Goal: Task Accomplishment & Management: Complete application form

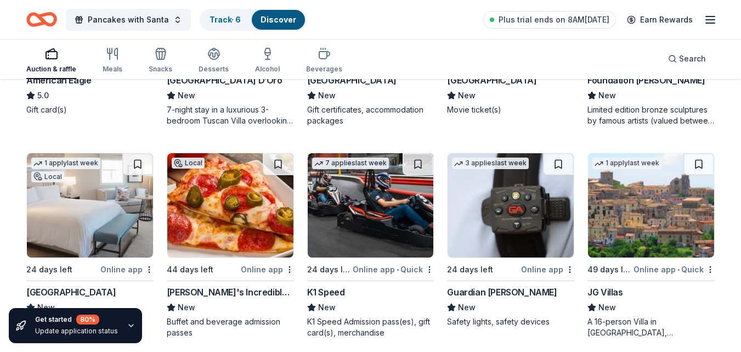
scroll to position [1533, 0]
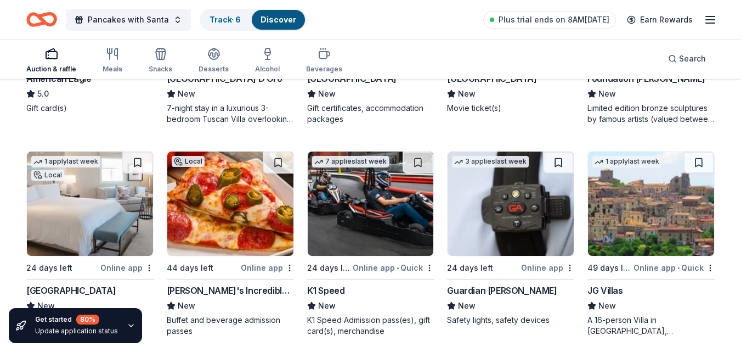
click at [367, 257] on div "7 applies last week 24 days left Online app • Quick K1 Speed New K1 Speed Admis…" at bounding box center [370, 243] width 127 height 185
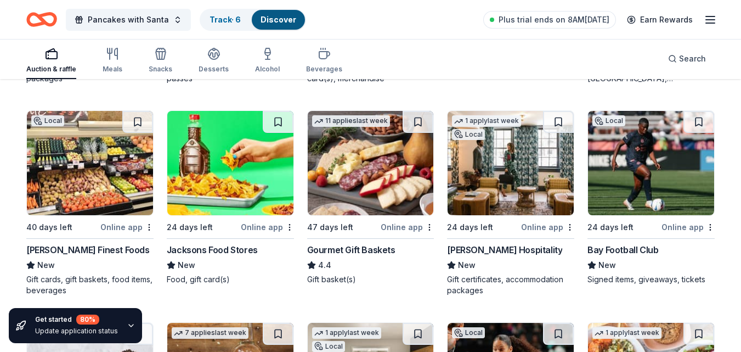
scroll to position [1790, 0]
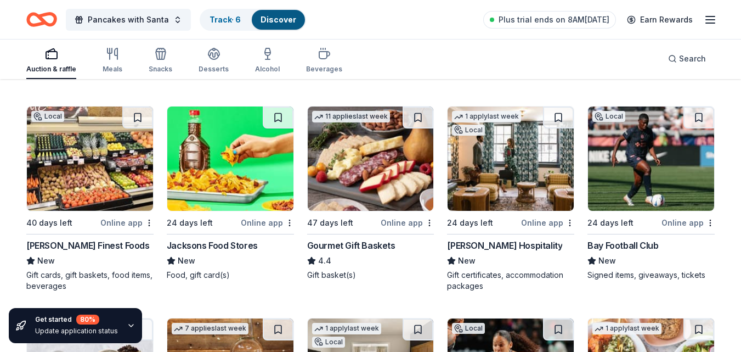
click at [355, 247] on div "Gourmet Gift Baskets" at bounding box center [351, 245] width 88 height 13
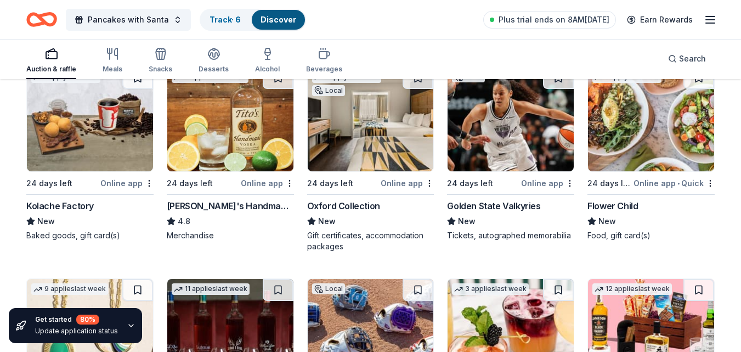
scroll to position [2041, 0]
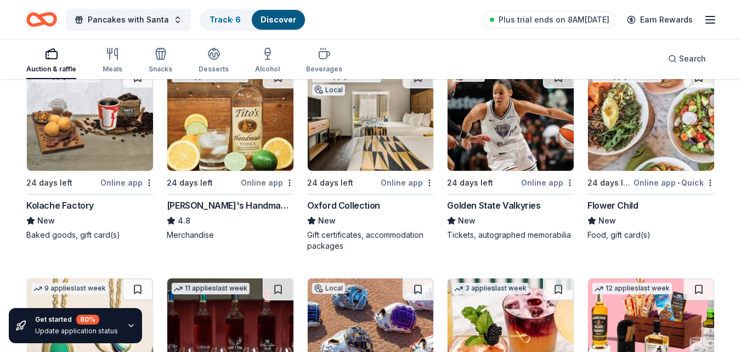
click at [519, 155] on img at bounding box center [511, 118] width 126 height 104
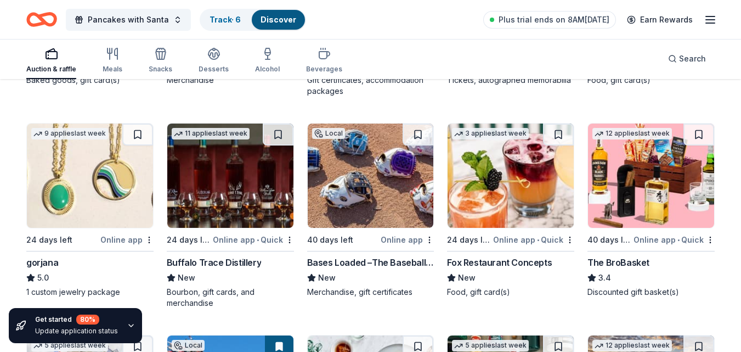
scroll to position [2197, 0]
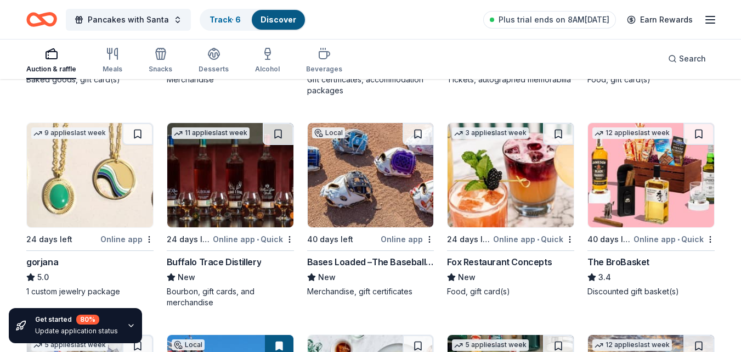
click at [243, 259] on div "Buffalo Trace Distillery" at bounding box center [214, 261] width 94 height 13
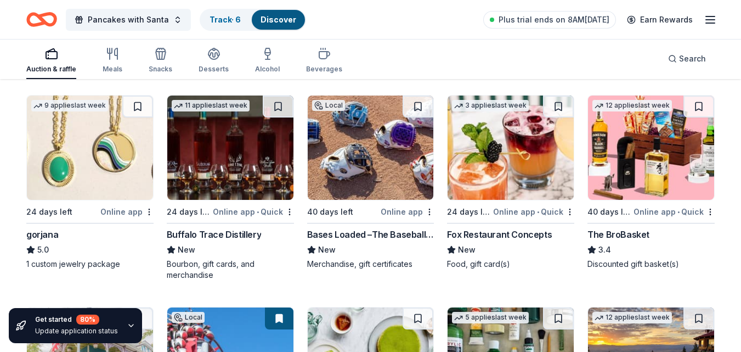
scroll to position [2225, 0]
click at [50, 233] on div "gorjana" at bounding box center [42, 233] width 32 height 13
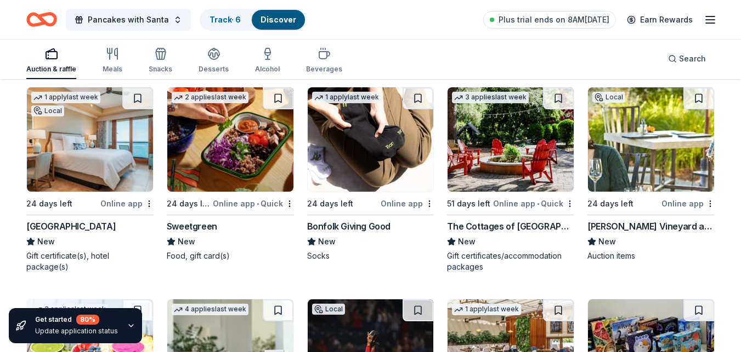
scroll to position [2656, 0]
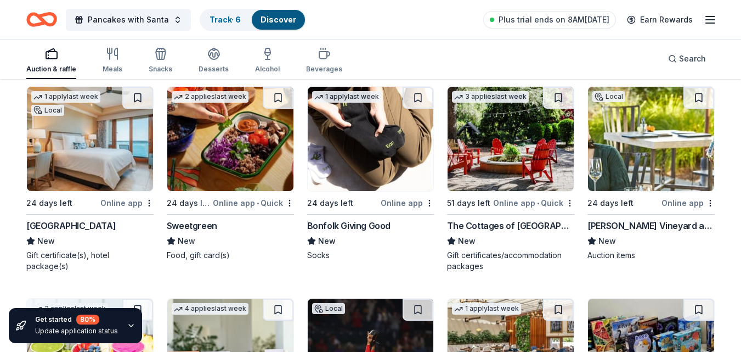
click at [512, 150] on img at bounding box center [511, 139] width 126 height 104
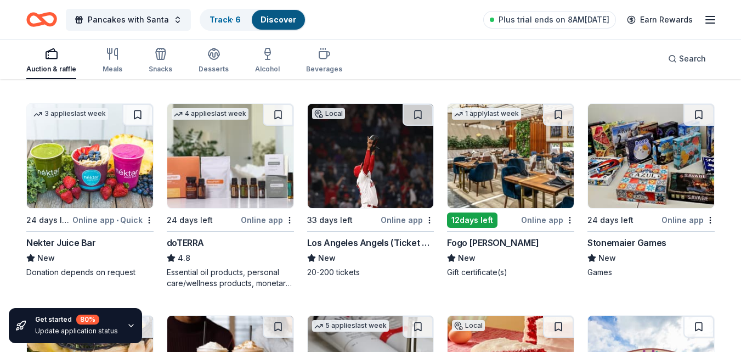
scroll to position [2867, 0]
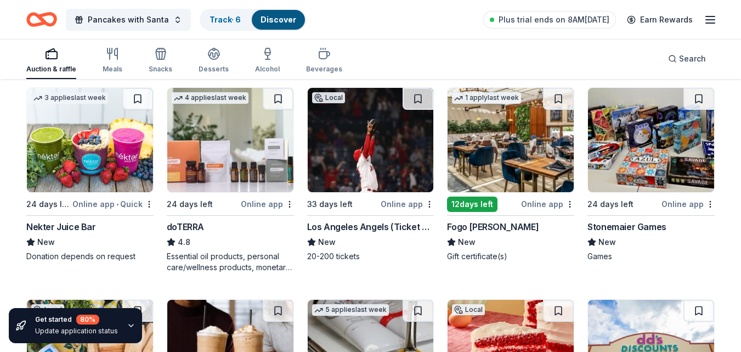
click at [475, 163] on img at bounding box center [511, 140] width 126 height 104
click at [515, 175] on img at bounding box center [511, 140] width 126 height 104
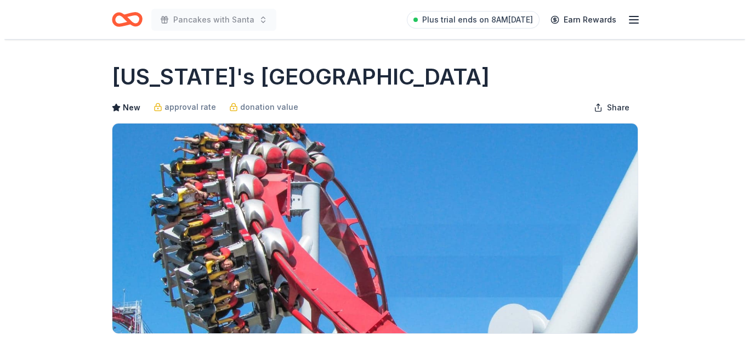
scroll to position [294, 0]
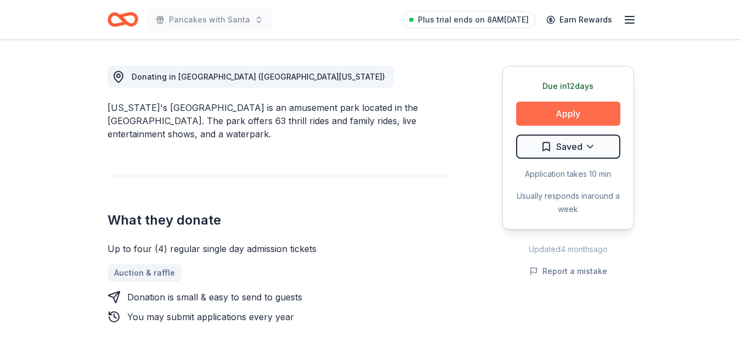
click at [573, 115] on button "Apply" at bounding box center [568, 113] width 104 height 24
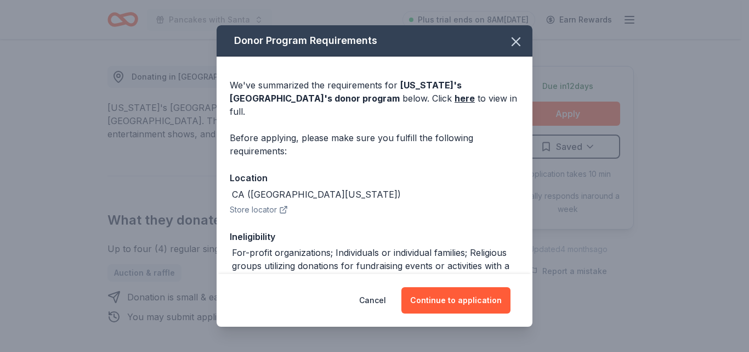
scroll to position [156, 0]
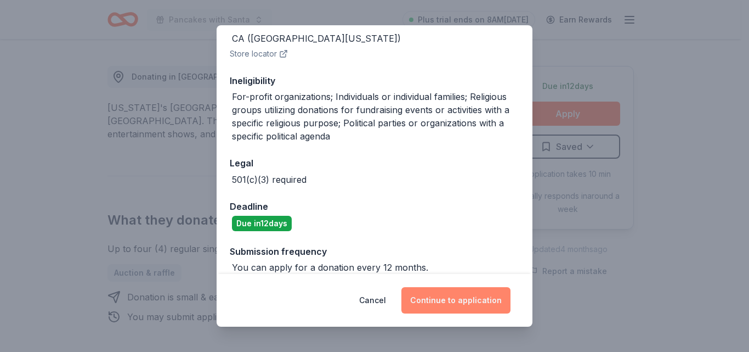
click at [463, 293] on button "Continue to application" at bounding box center [455, 300] width 109 height 26
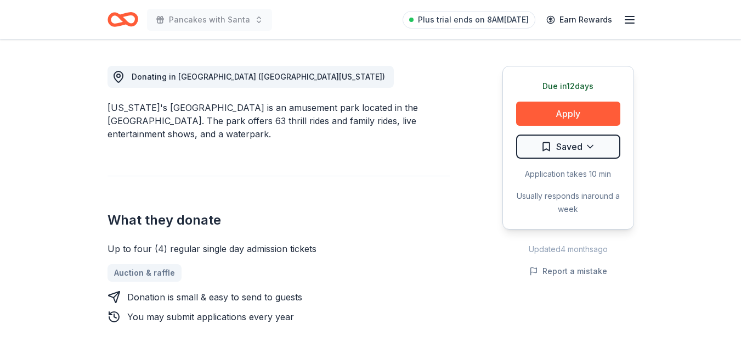
click at [463, 293] on button "Continue to application" at bounding box center [448, 293] width 104 height 25
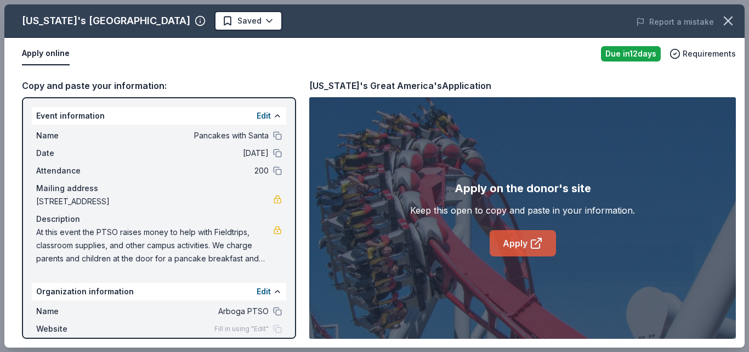
click at [505, 240] on link "Apply" at bounding box center [523, 243] width 66 height 26
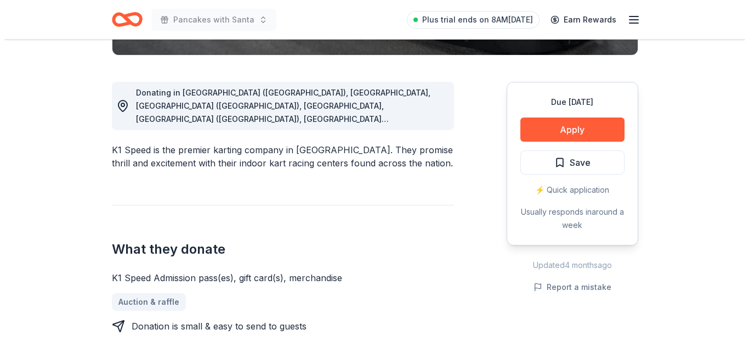
scroll to position [278, 0]
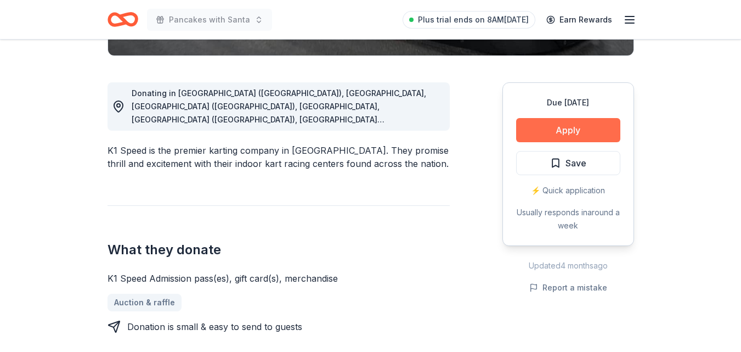
click at [566, 129] on button "Apply" at bounding box center [568, 130] width 104 height 24
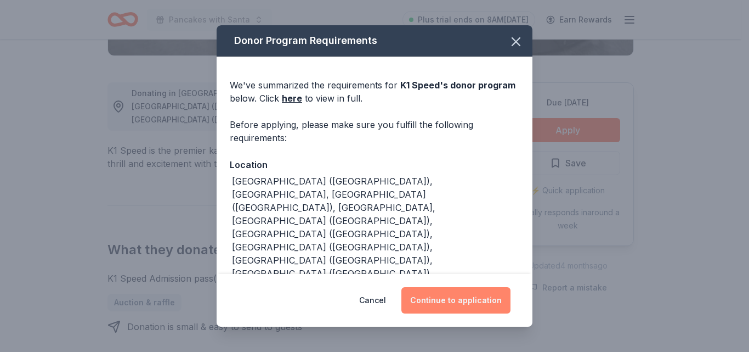
click at [480, 296] on button "Continue to application" at bounding box center [455, 300] width 109 height 26
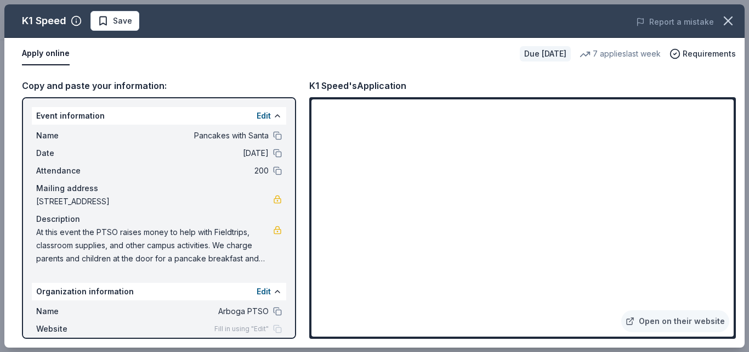
scroll to position [59, 0]
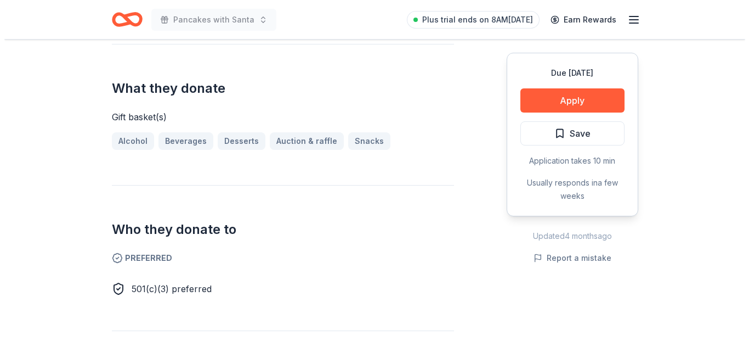
scroll to position [426, 0]
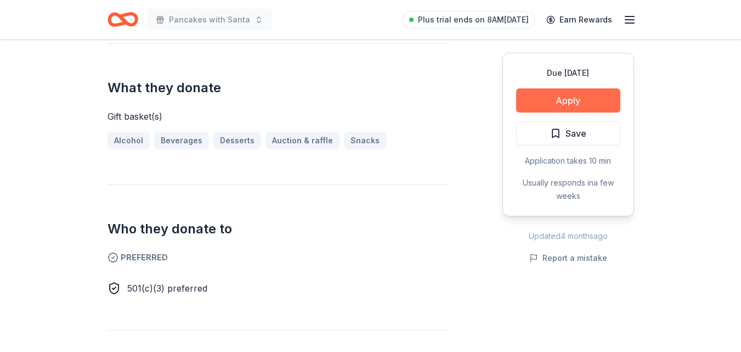
click at [575, 91] on button "Apply" at bounding box center [568, 100] width 104 height 24
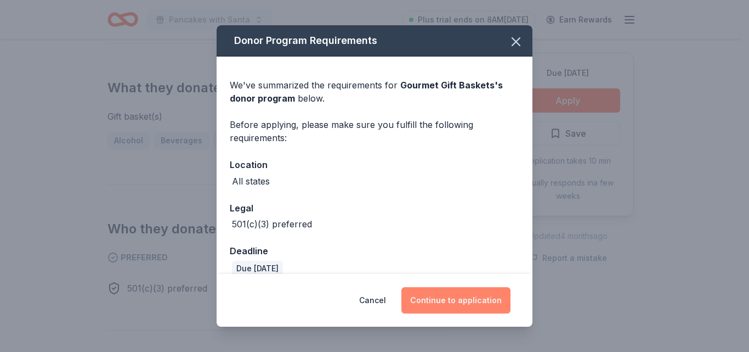
click at [451, 307] on button "Continue to application" at bounding box center [455, 300] width 109 height 26
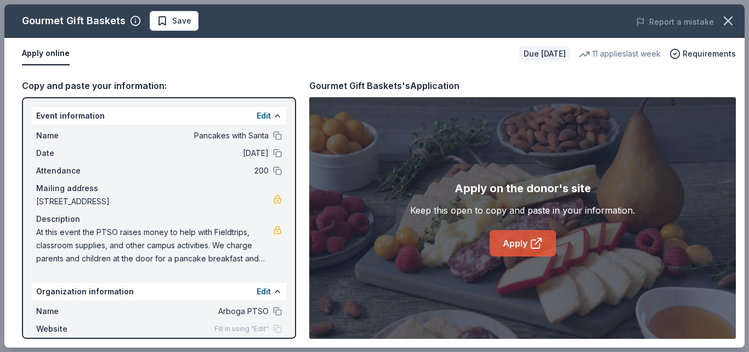
click at [515, 251] on link "Apply" at bounding box center [523, 243] width 66 height 26
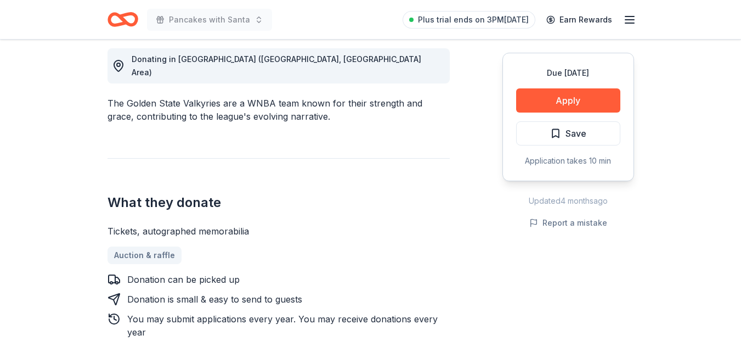
scroll to position [309, 0]
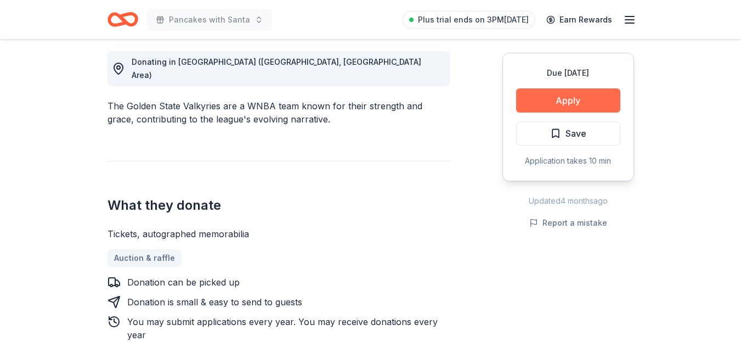
click at [578, 105] on button "Apply" at bounding box center [568, 100] width 104 height 24
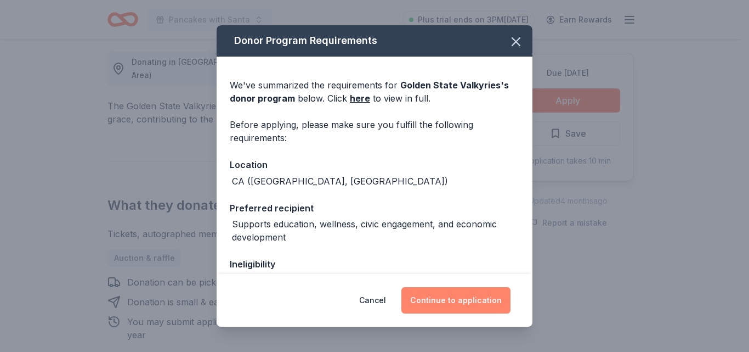
click at [451, 307] on button "Continue to application" at bounding box center [455, 300] width 109 height 26
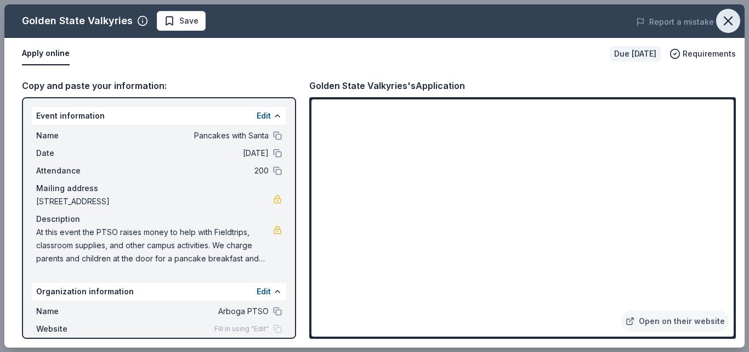
click at [725, 14] on icon "button" at bounding box center [728, 20] width 15 height 15
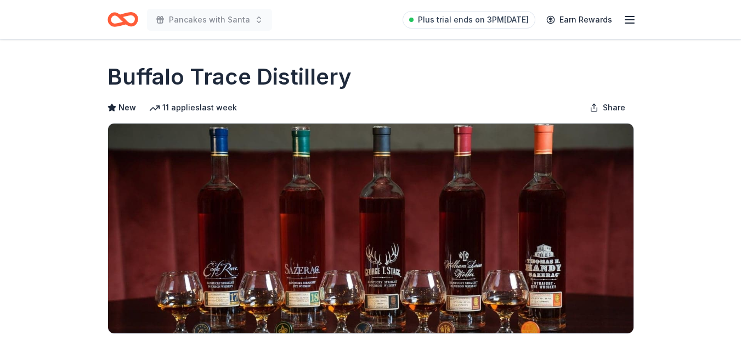
click at [243, 259] on img at bounding box center [370, 228] width 525 height 210
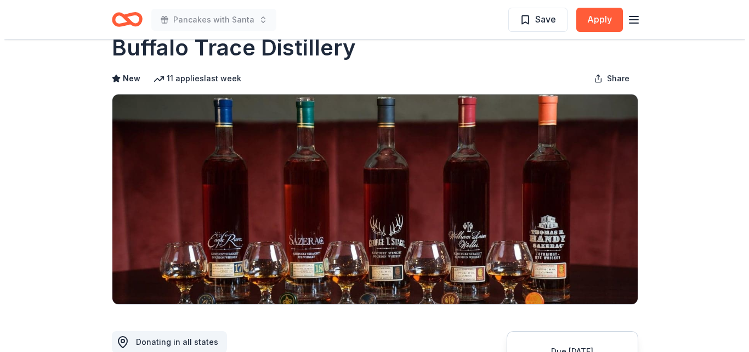
scroll to position [32, 0]
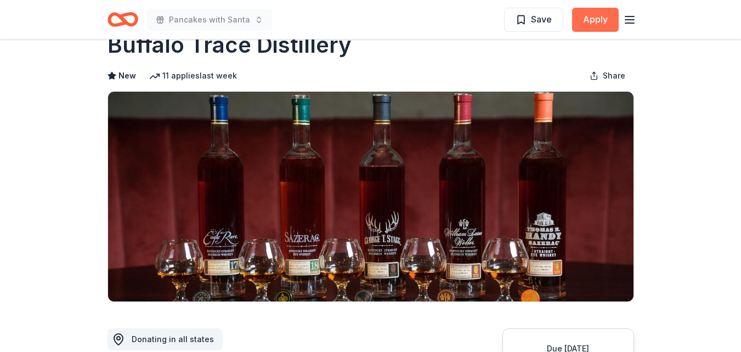
click at [598, 31] on button "Apply" at bounding box center [595, 20] width 47 height 24
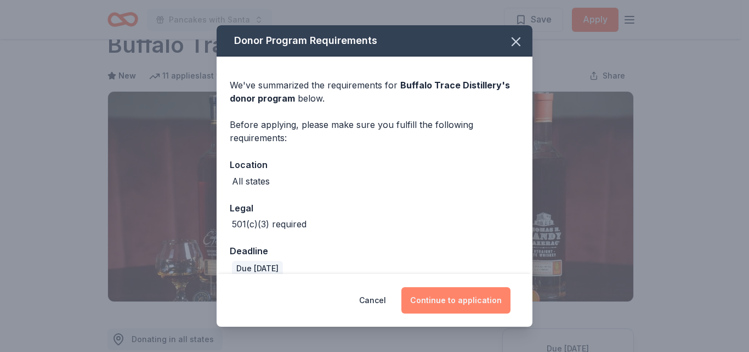
click at [459, 296] on button "Continue to application" at bounding box center [455, 300] width 109 height 26
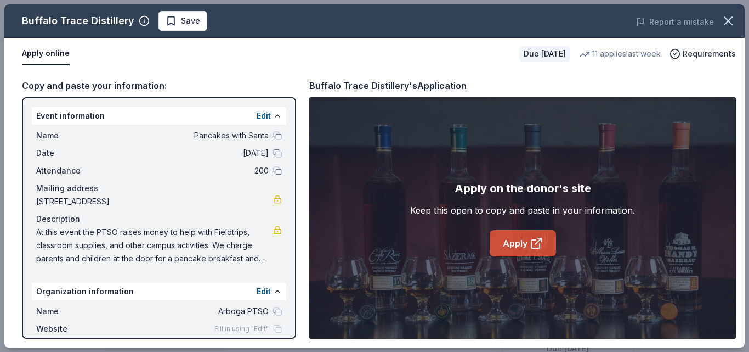
click at [528, 251] on link "Apply" at bounding box center [523, 243] width 66 height 26
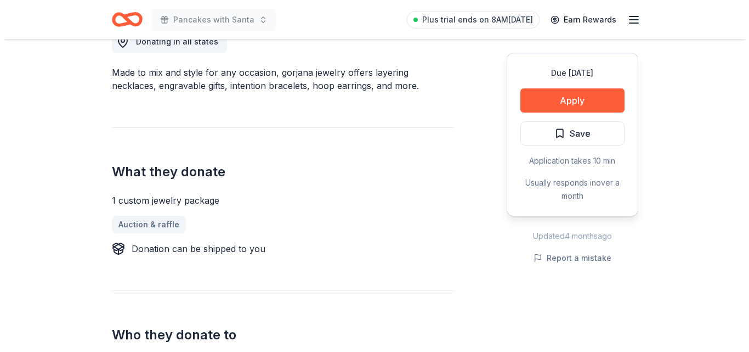
scroll to position [330, 0]
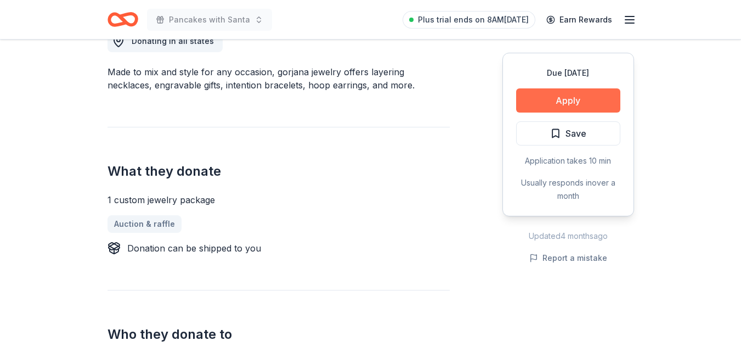
click at [589, 90] on button "Apply" at bounding box center [568, 100] width 104 height 24
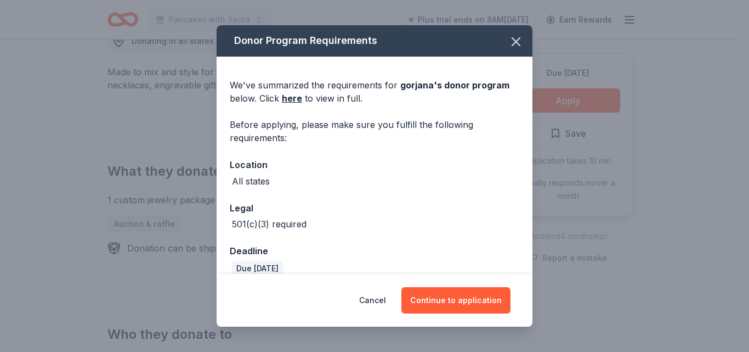
scroll to position [15, 0]
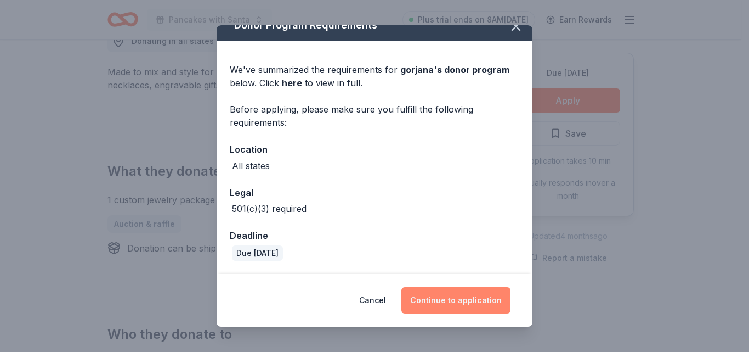
click at [455, 299] on button "Continue to application" at bounding box center [455, 300] width 109 height 26
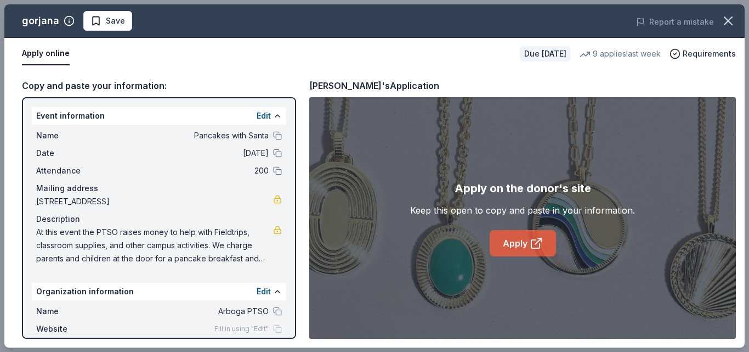
click at [540, 240] on icon at bounding box center [538, 241] width 6 height 6
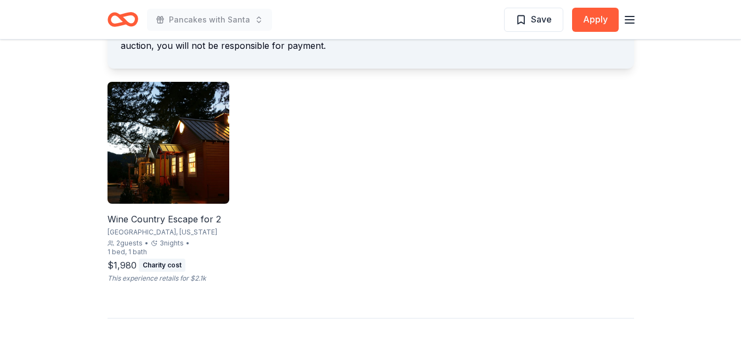
scroll to position [694, 0]
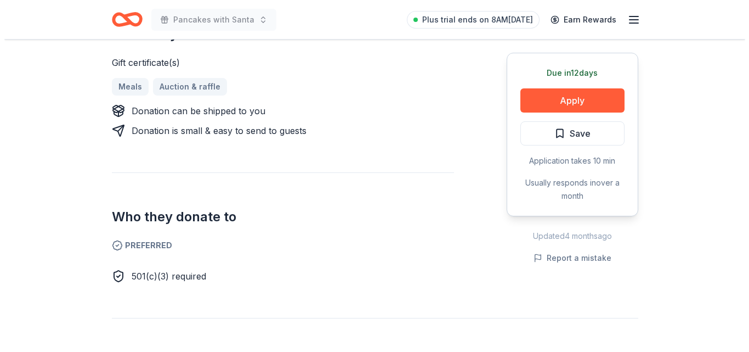
scroll to position [513, 0]
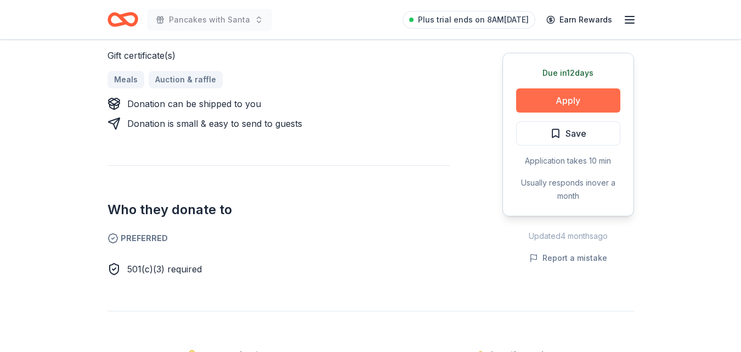
click at [596, 104] on button "Apply" at bounding box center [568, 100] width 104 height 24
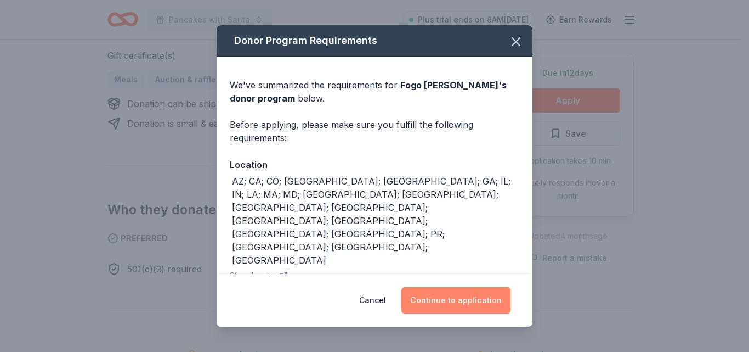
click at [471, 294] on button "Continue to application" at bounding box center [455, 300] width 109 height 26
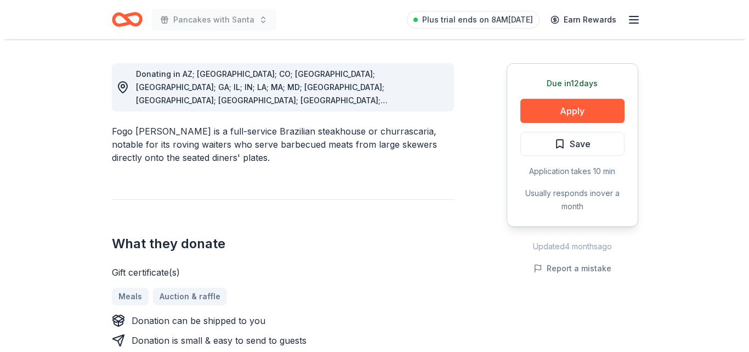
scroll to position [297, 0]
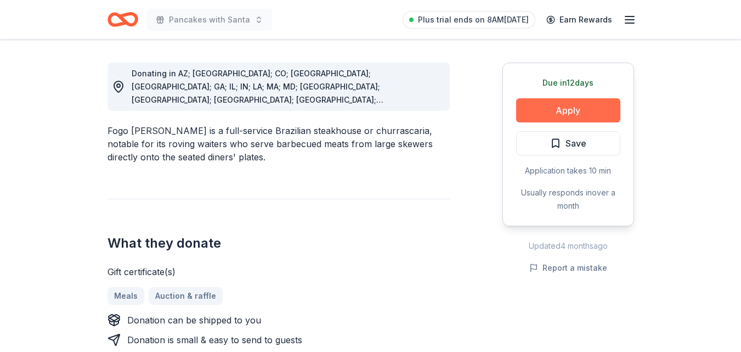
click at [563, 106] on button "Apply" at bounding box center [568, 110] width 104 height 24
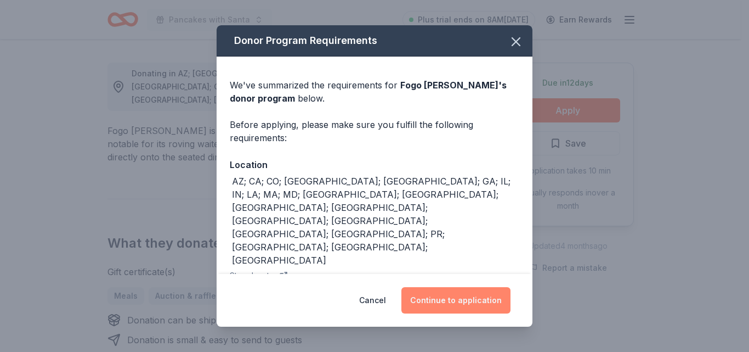
click at [451, 303] on button "Continue to application" at bounding box center [455, 300] width 109 height 26
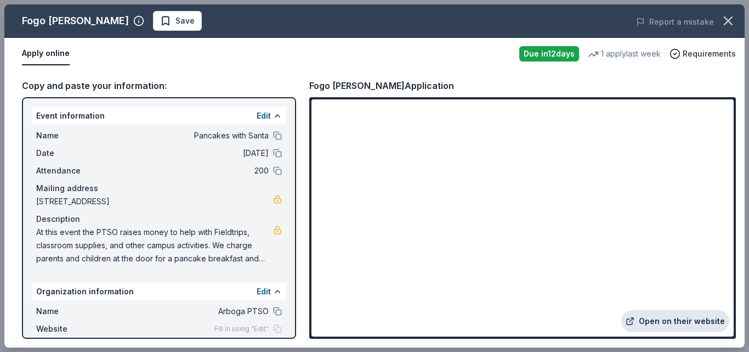
click at [677, 322] on link "Open on their website" at bounding box center [675, 321] width 108 height 22
